Goal: Transaction & Acquisition: Purchase product/service

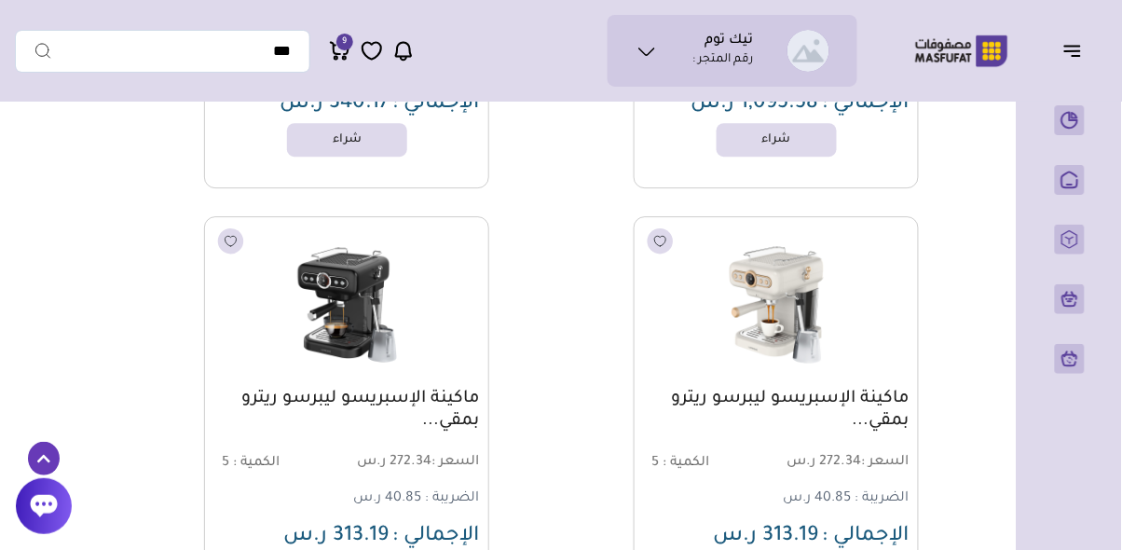
scroll to position [28234, 0]
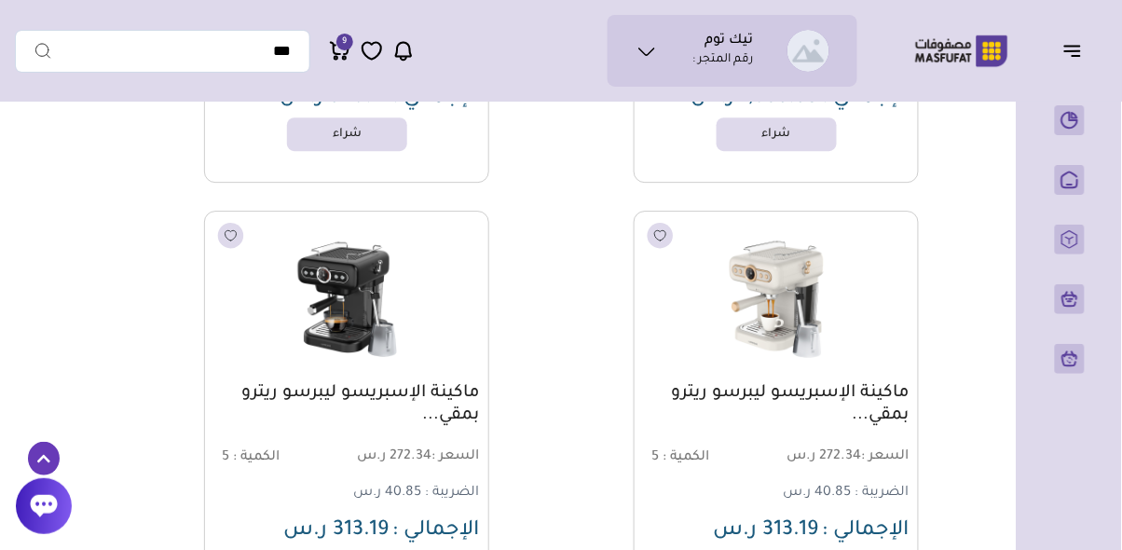
click at [1061, 51] on button "button" at bounding box center [1078, 50] width 58 height 35
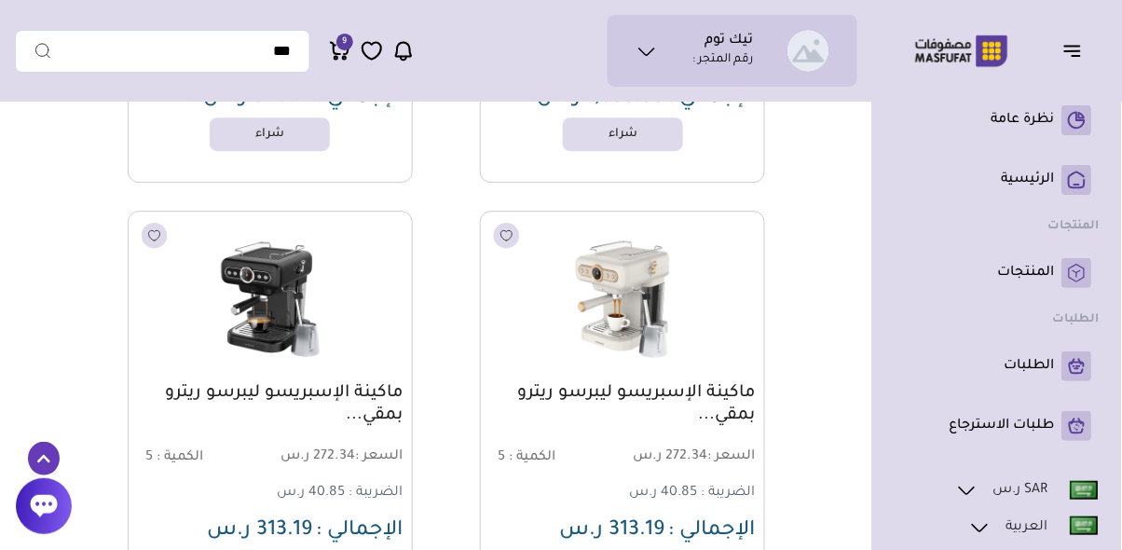
click at [1033, 267] on p "المنتجات" at bounding box center [1026, 273] width 57 height 19
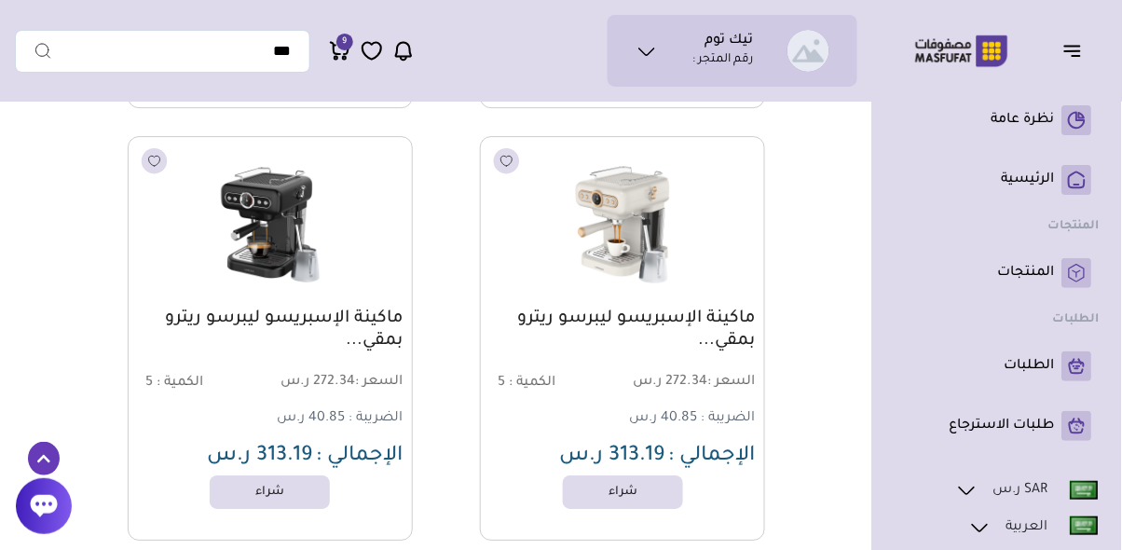
scroll to position [28324, 0]
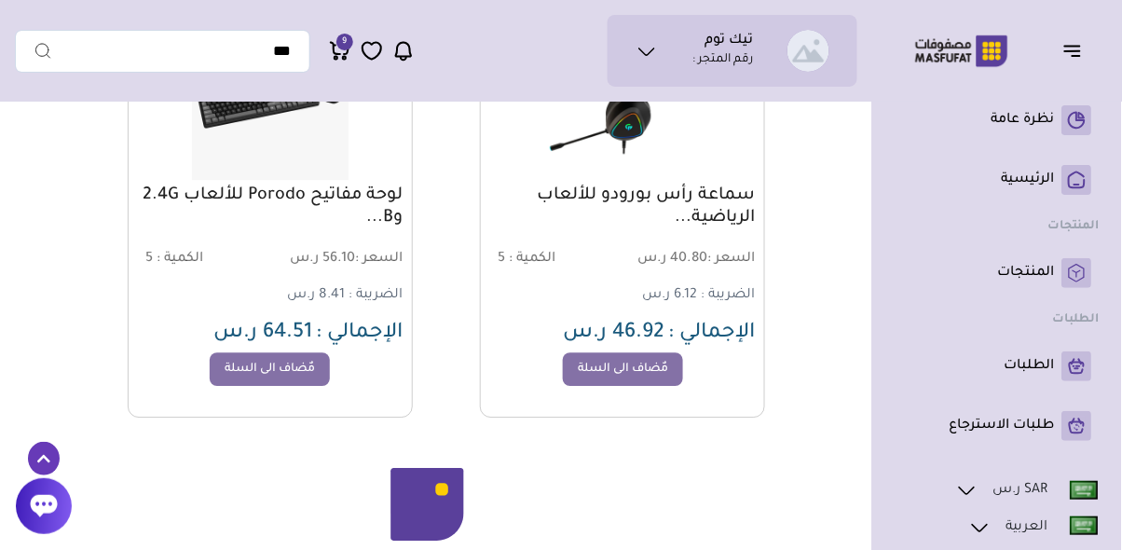
scroll to position [4227, 0]
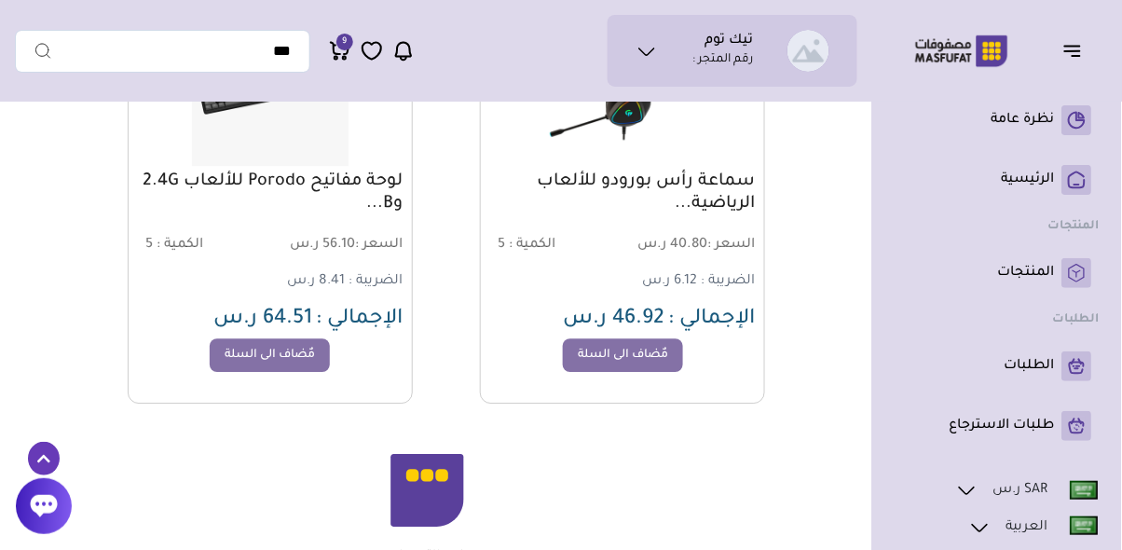
click at [974, 549] on li "english" at bounding box center [997, 547] width 205 height 65
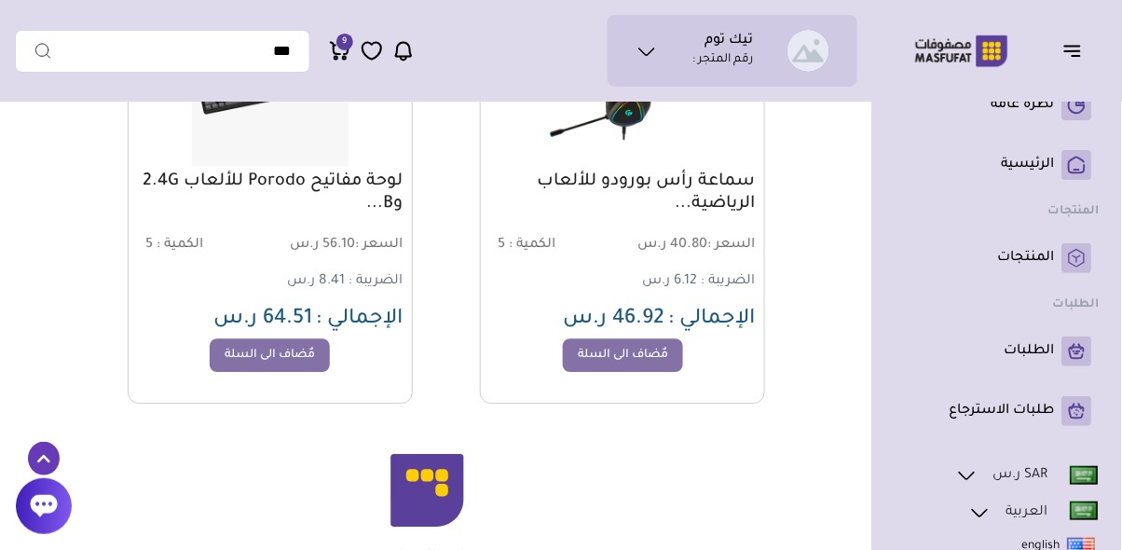
scroll to position [0, 0]
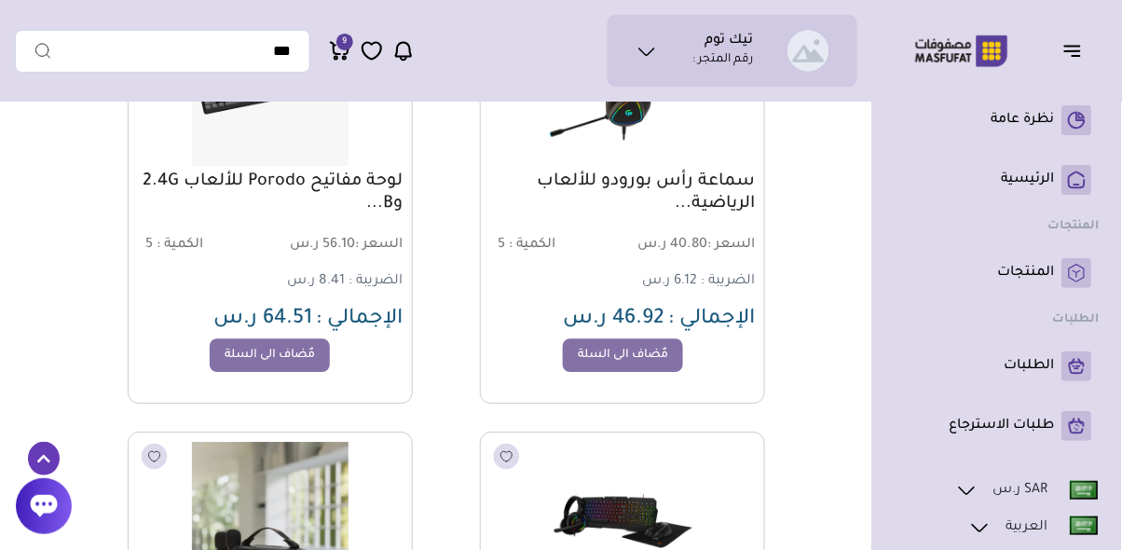
click at [1020, 123] on p "نظرة عامة" at bounding box center [1023, 120] width 63 height 19
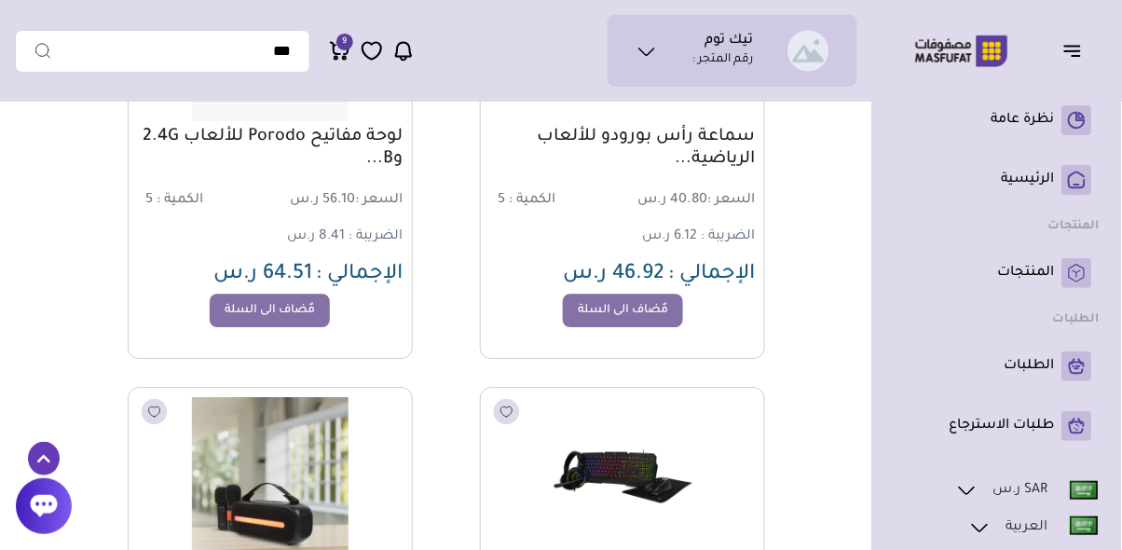
scroll to position [4317, 0]
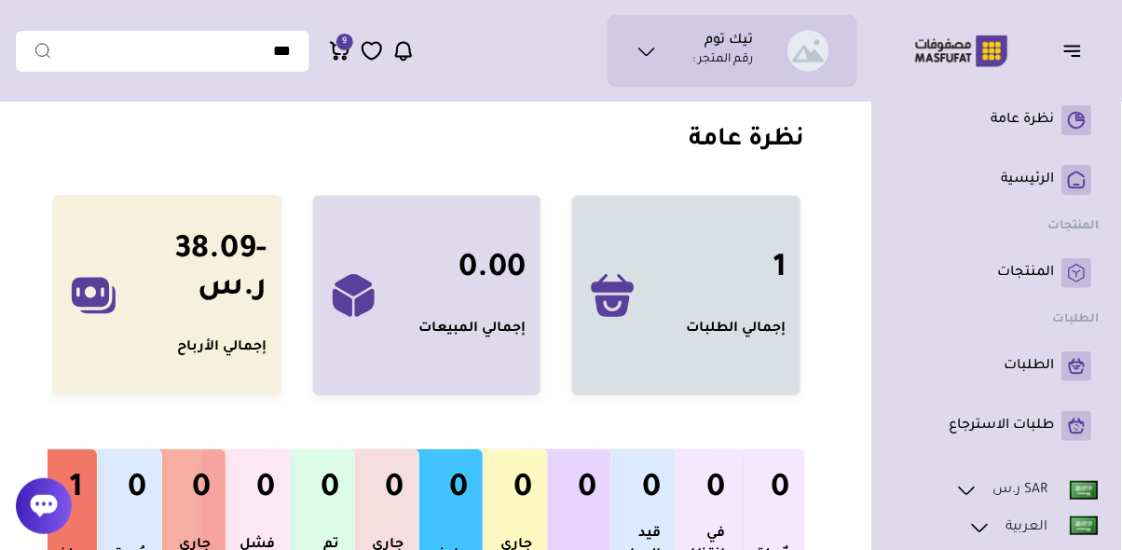
click at [742, 330] on div "إجمالي الطلبات" at bounding box center [736, 329] width 100 height 21
click at [614, 301] on icon at bounding box center [612, 305] width 34 height 21
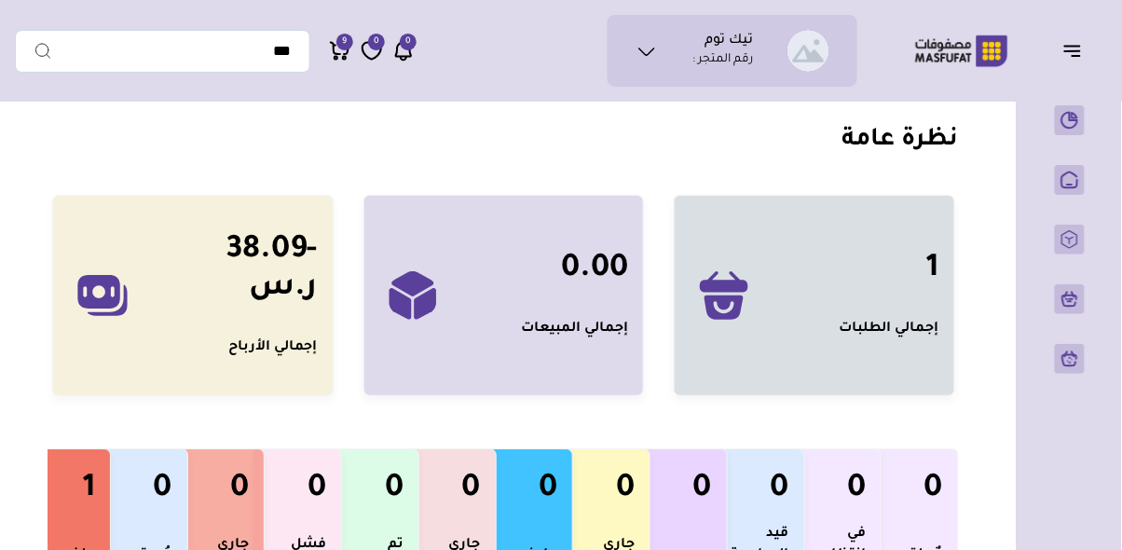
scroll to position [0, -116]
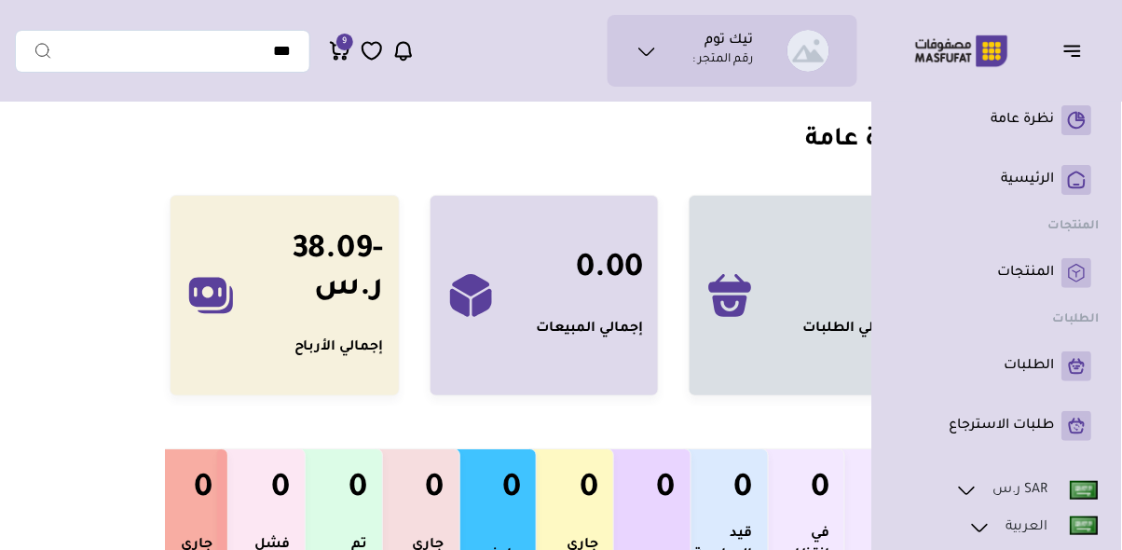
click at [1073, 184] on rect at bounding box center [1077, 180] width 30 height 30
click at [1077, 185] on icon at bounding box center [1077, 185] width 5 height 0
click at [1073, 266] on rect at bounding box center [1077, 273] width 30 height 30
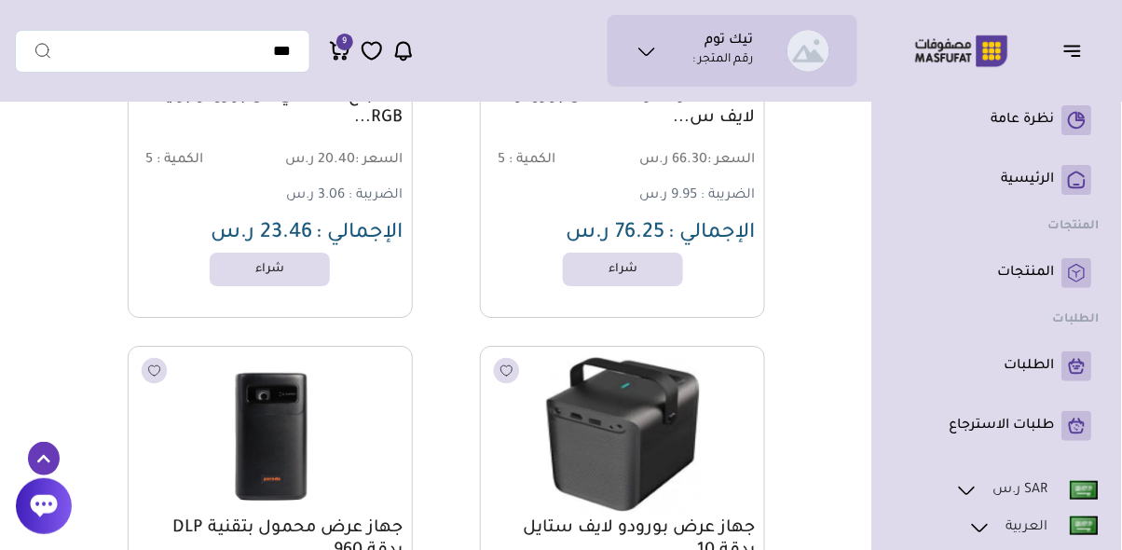
scroll to position [1307, 0]
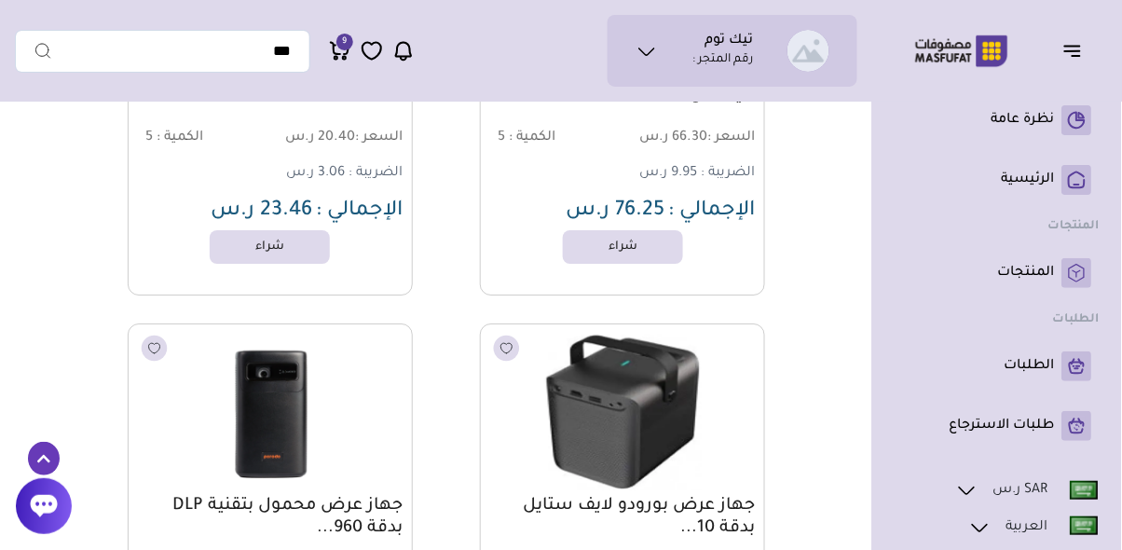
click at [634, 408] on img at bounding box center [622, 412] width 263 height 157
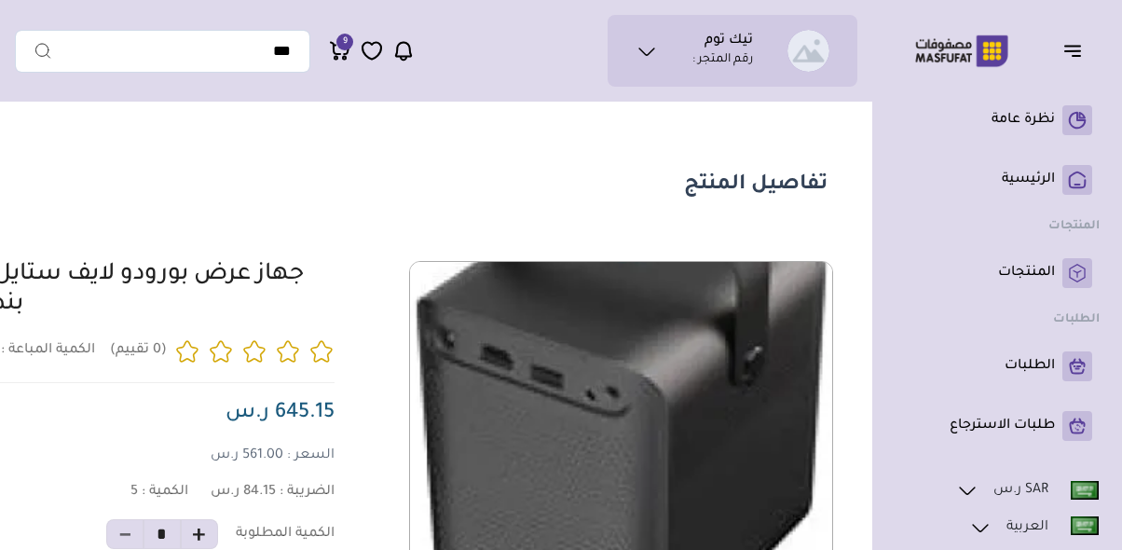
scroll to position [0, -260]
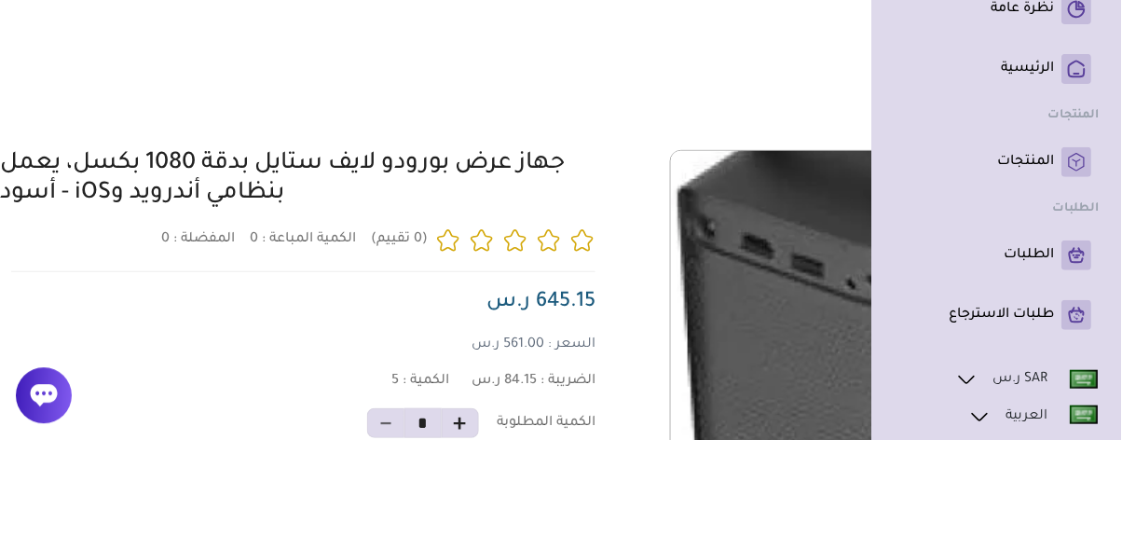
click at [972, 500] on icon at bounding box center [967, 490] width 22 height 22
click at [980, 549] on icon at bounding box center [980, 553] width 22 height 22
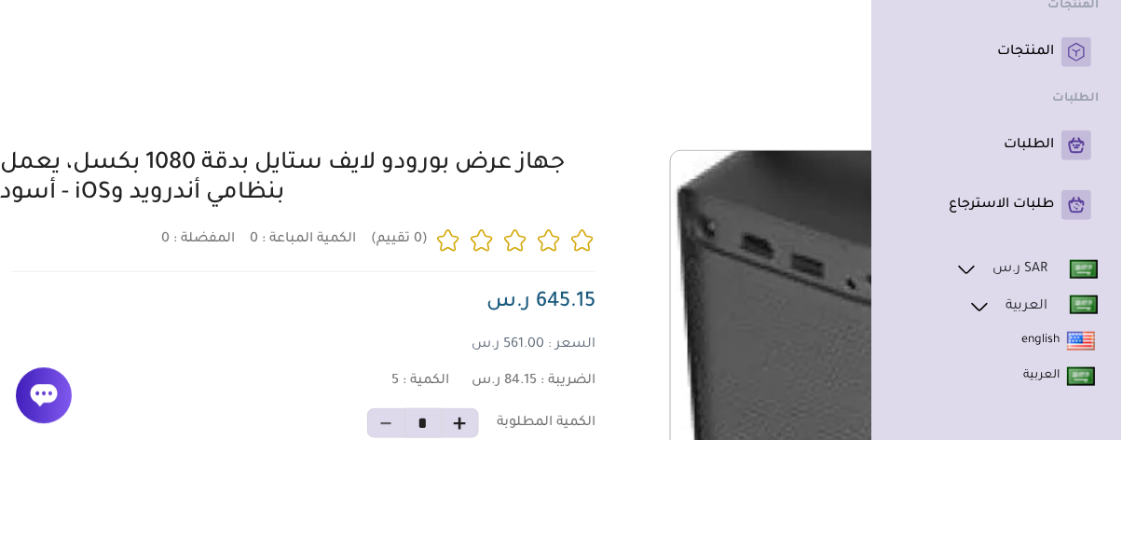
scroll to position [116, 0]
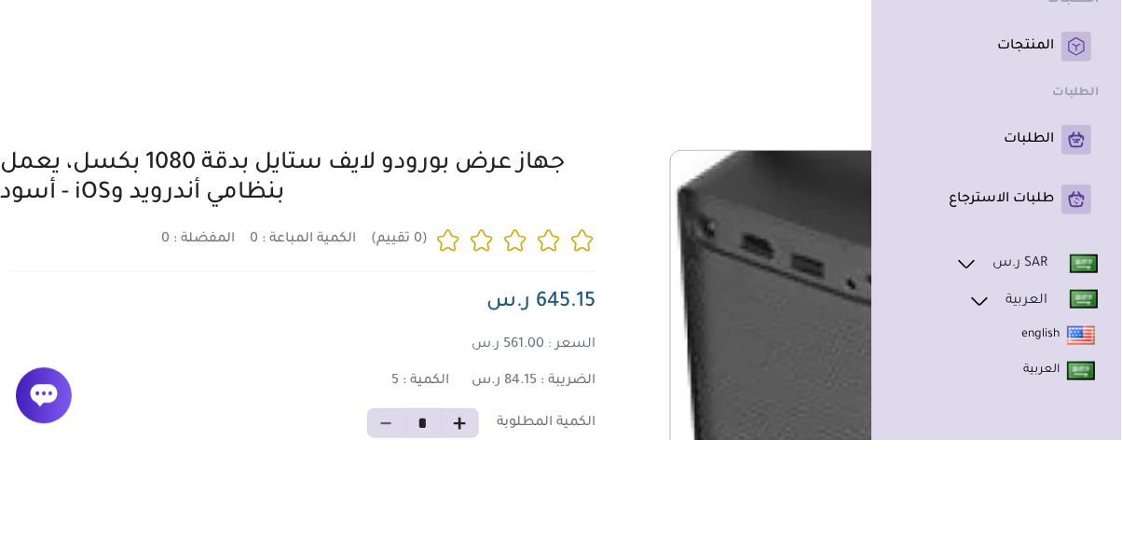
click at [1049, 473] on link "العربية" at bounding box center [1060, 481] width 72 height 19
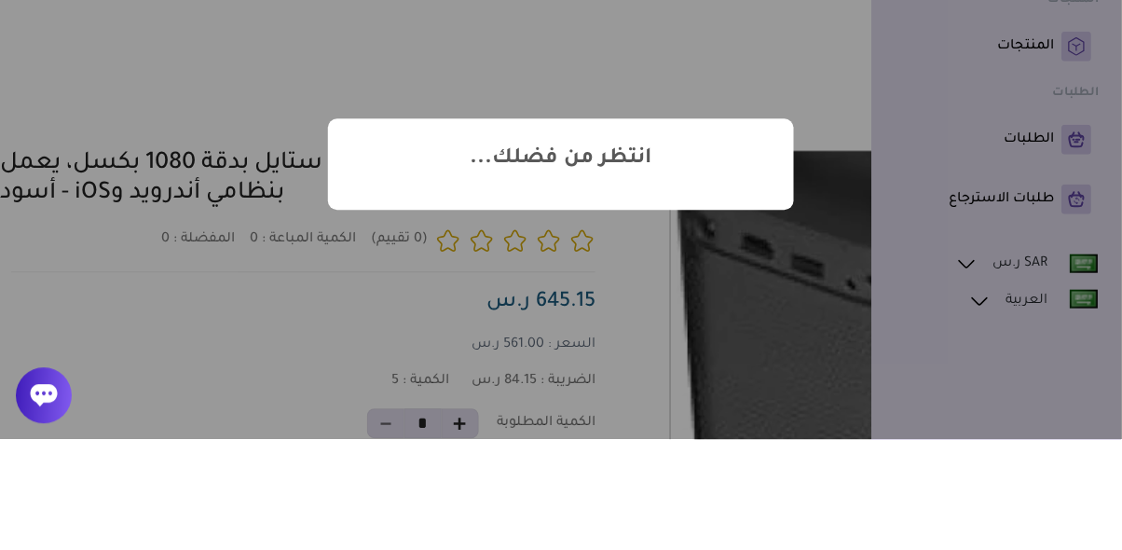
scroll to position [53, 0]
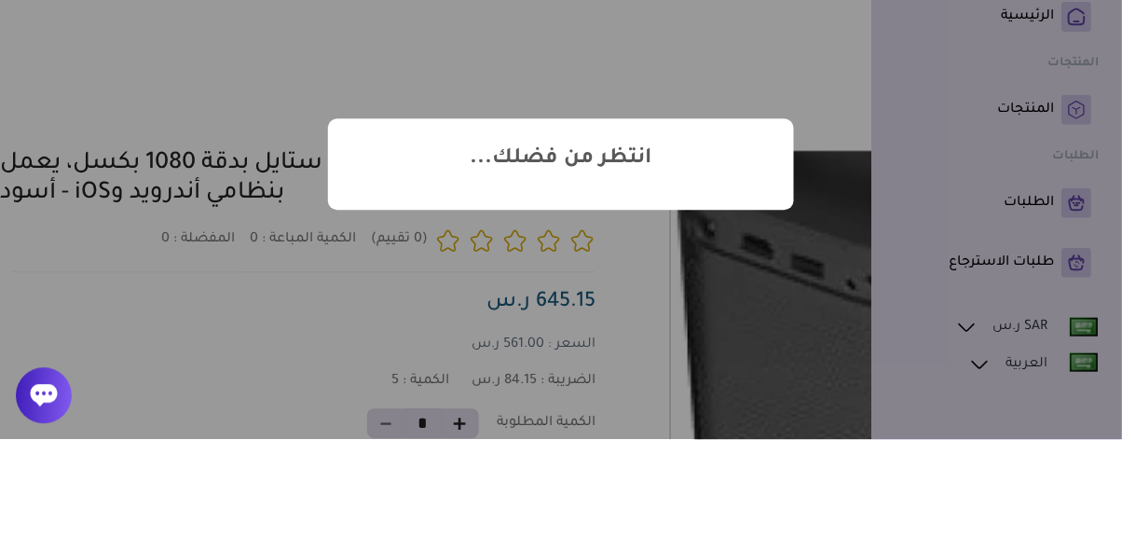
click at [1074, 479] on div "? ! i انتظر من فضلك... × OK Cancel" at bounding box center [561, 275] width 1122 height 550
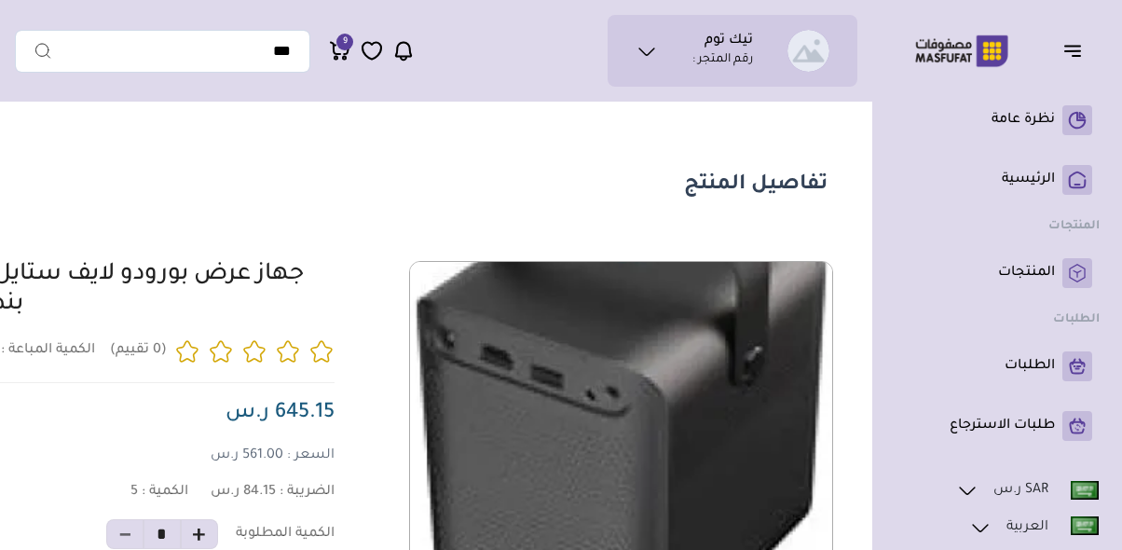
scroll to position [0, -260]
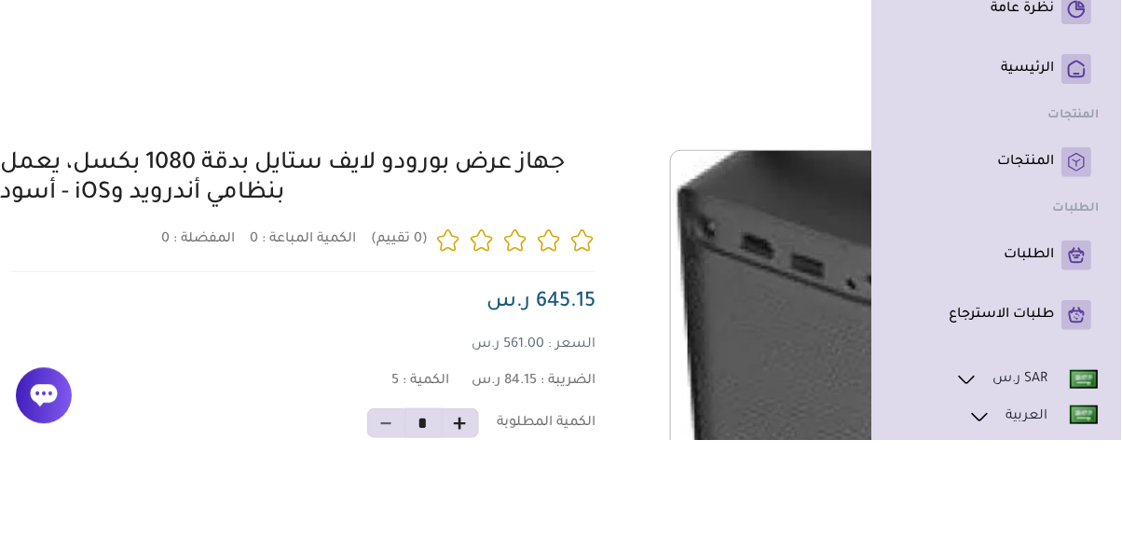
click at [998, 539] on link at bounding box center [1033, 527] width 131 height 24
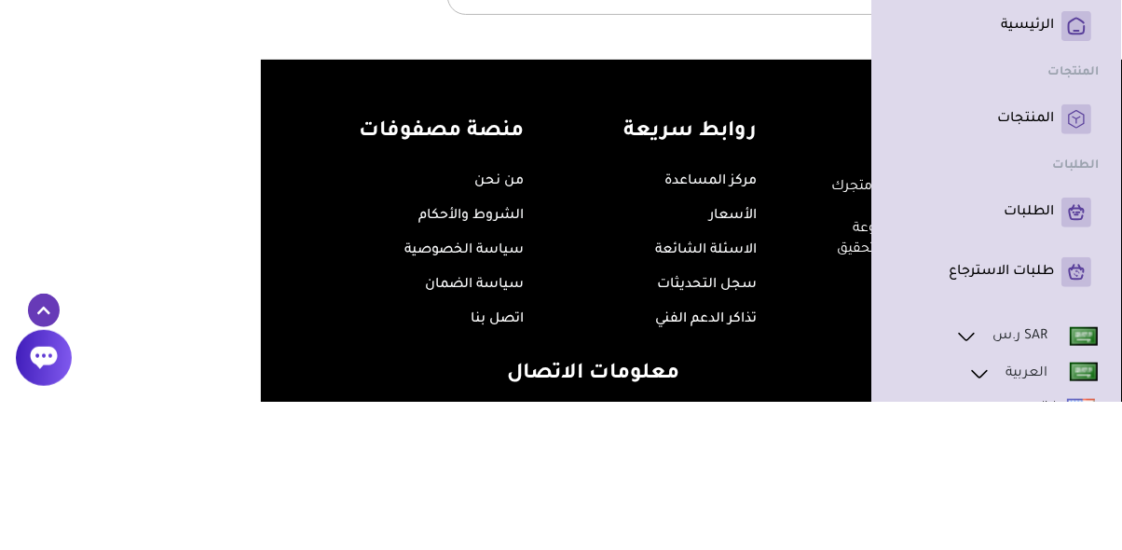
scroll to position [1563, -260]
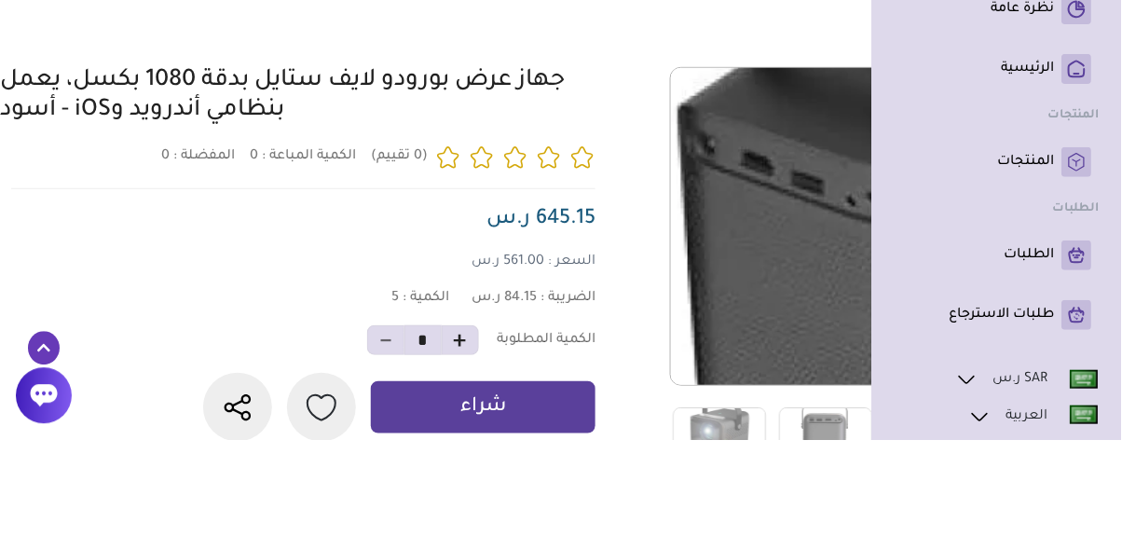
scroll to position [0, -260]
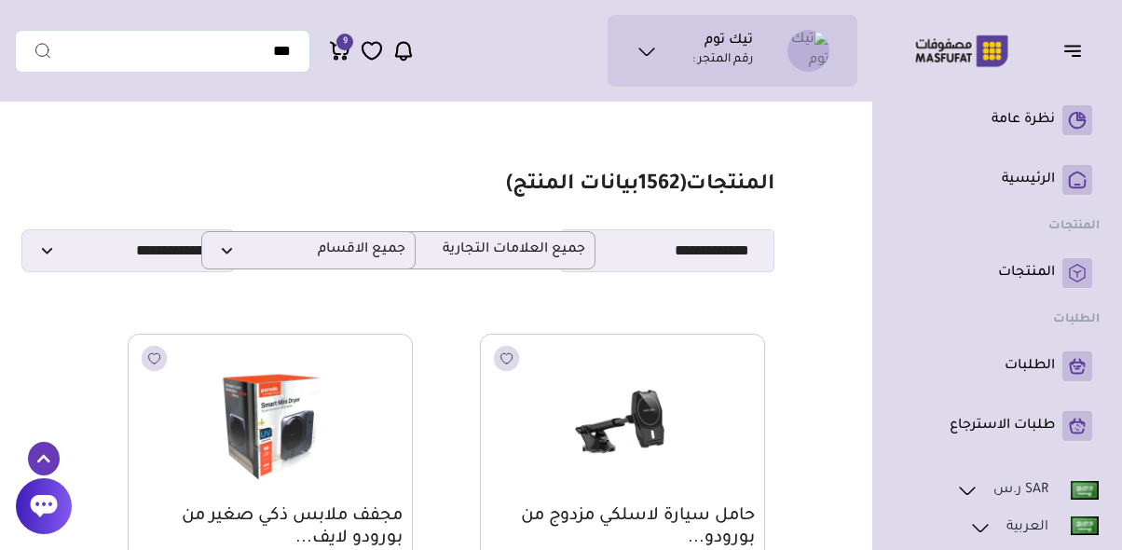
scroll to position [1307, 0]
